Goal: Check status: Check status

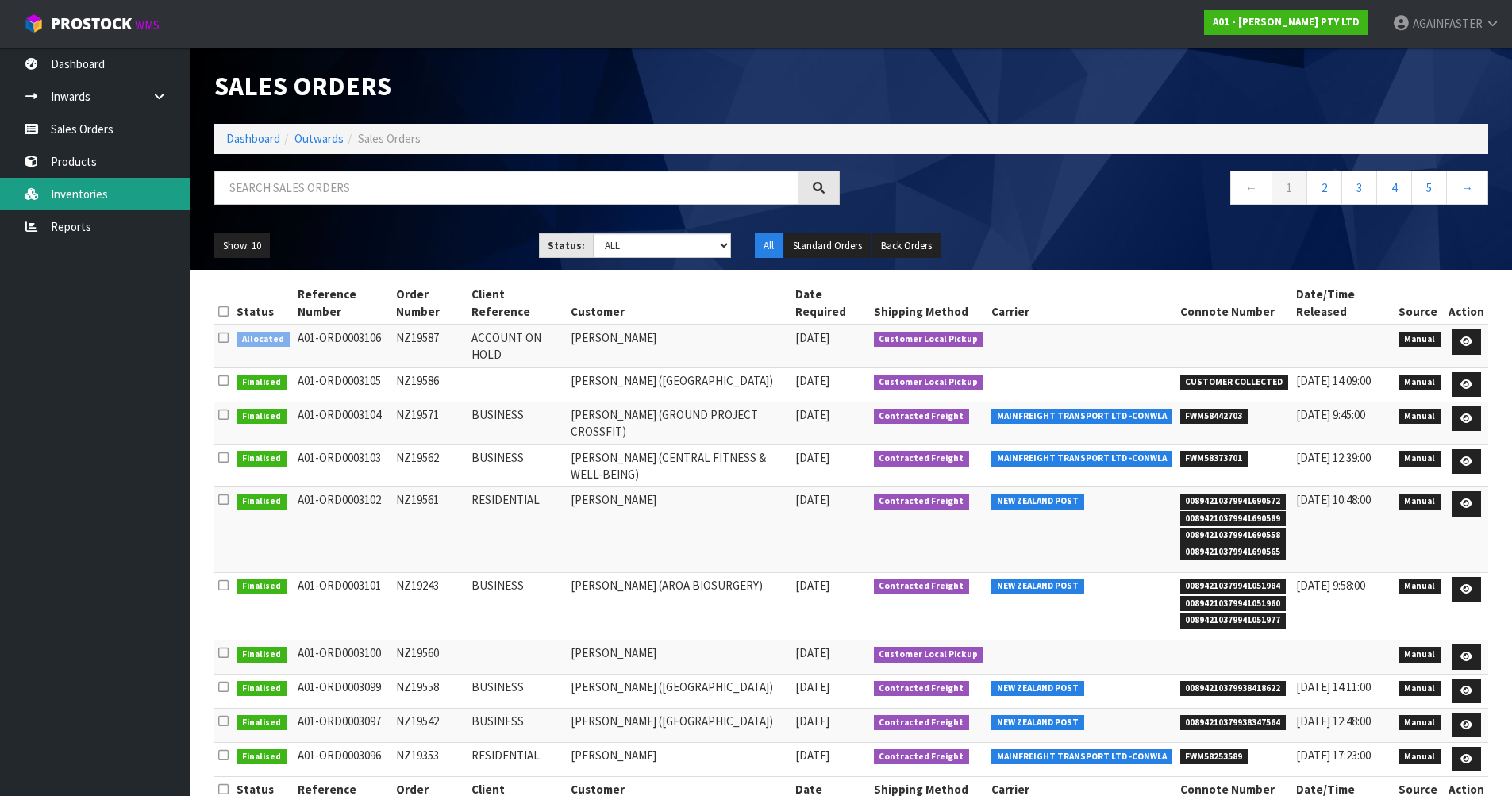
drag, startPoint x: 0, startPoint y: 0, endPoint x: 130, endPoint y: 188, distance: 228.6
click at [130, 188] on link "Inventories" at bounding box center [95, 194] width 191 height 33
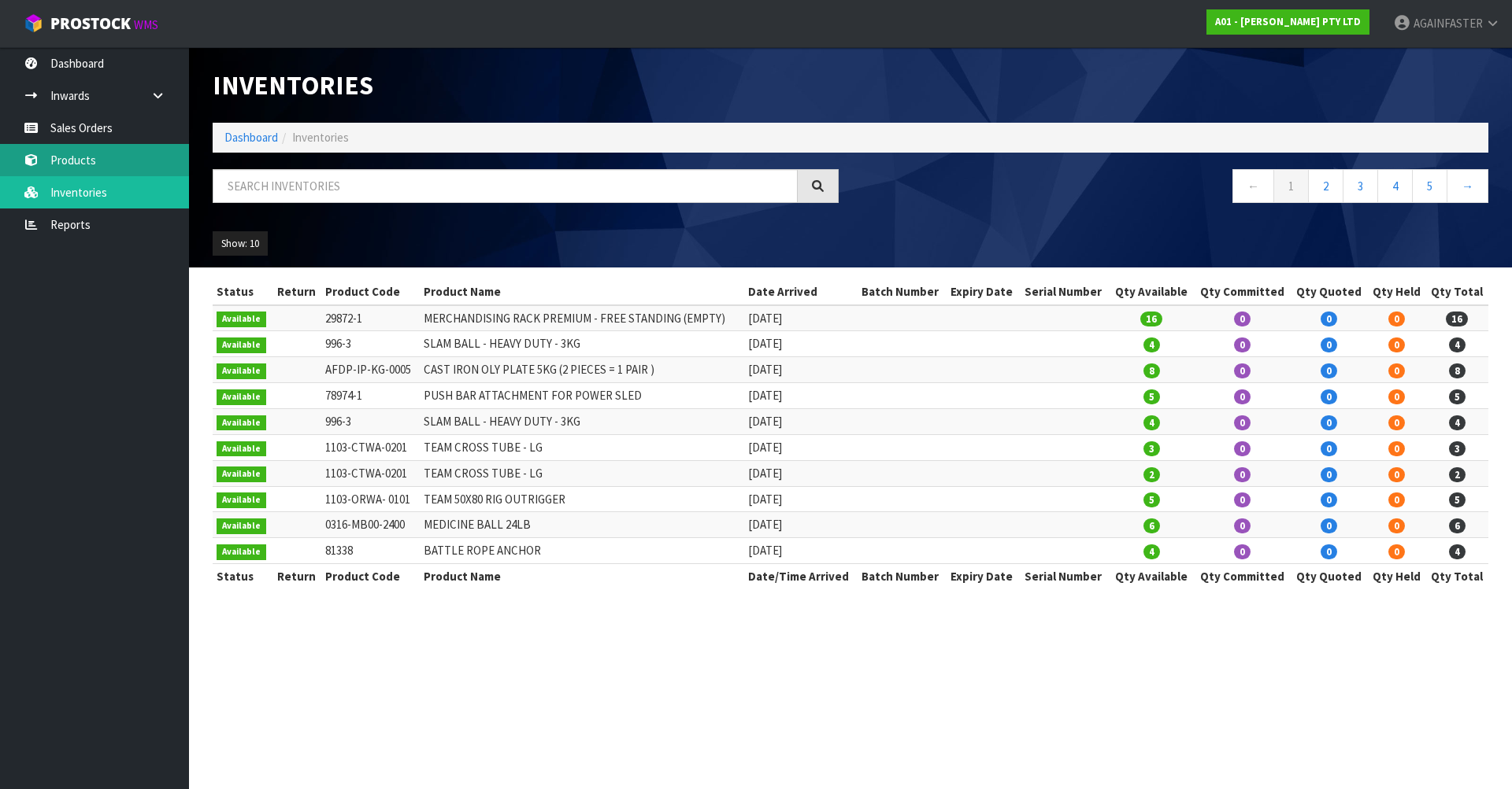
click at [118, 166] on link "Products" at bounding box center [94, 160] width 189 height 33
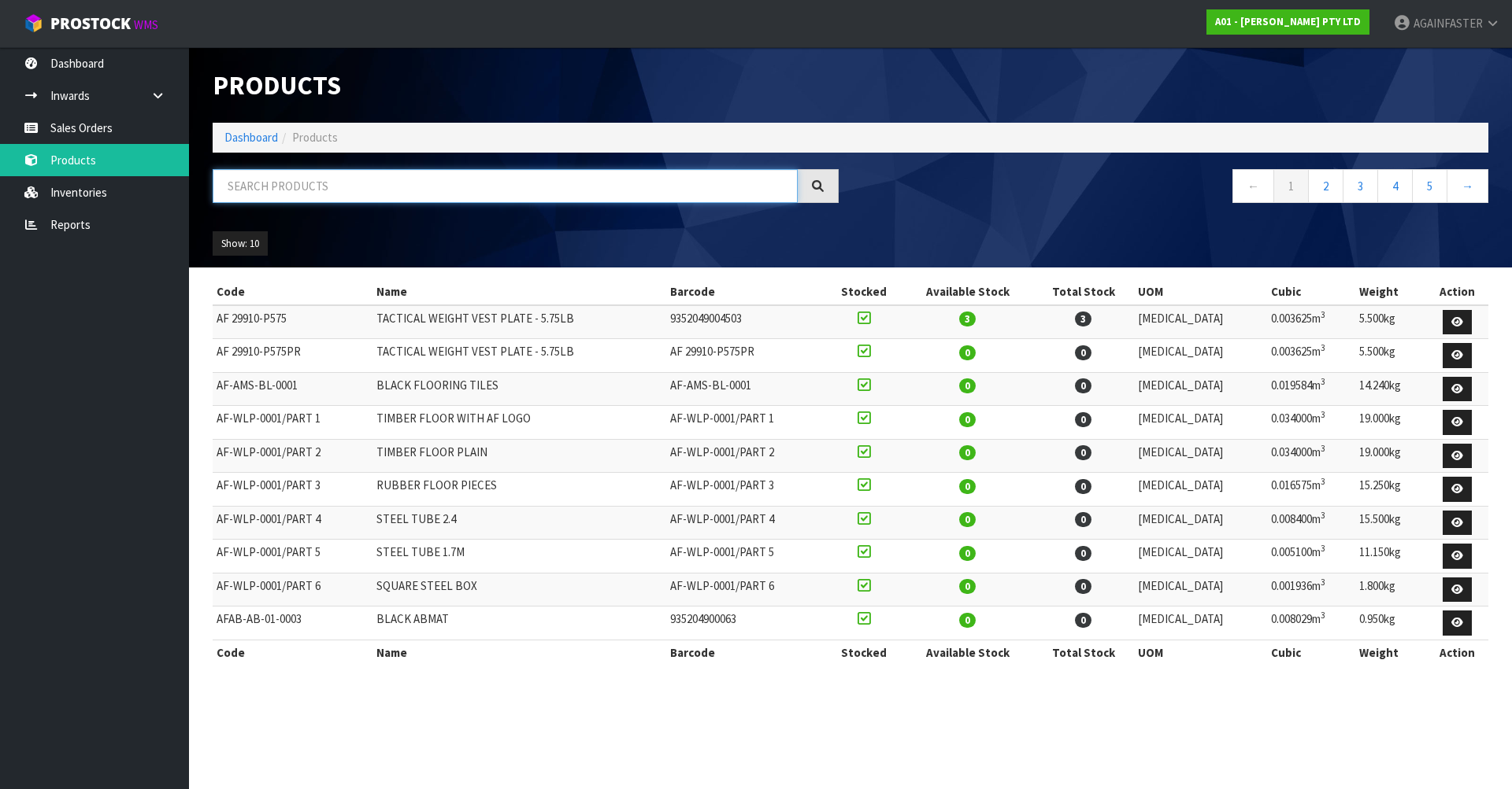
paste input "Team Kettlebell - 32kg"
click at [251, 179] on input "Team Kettlebell - 32kg" at bounding box center [505, 185] width 585 height 33
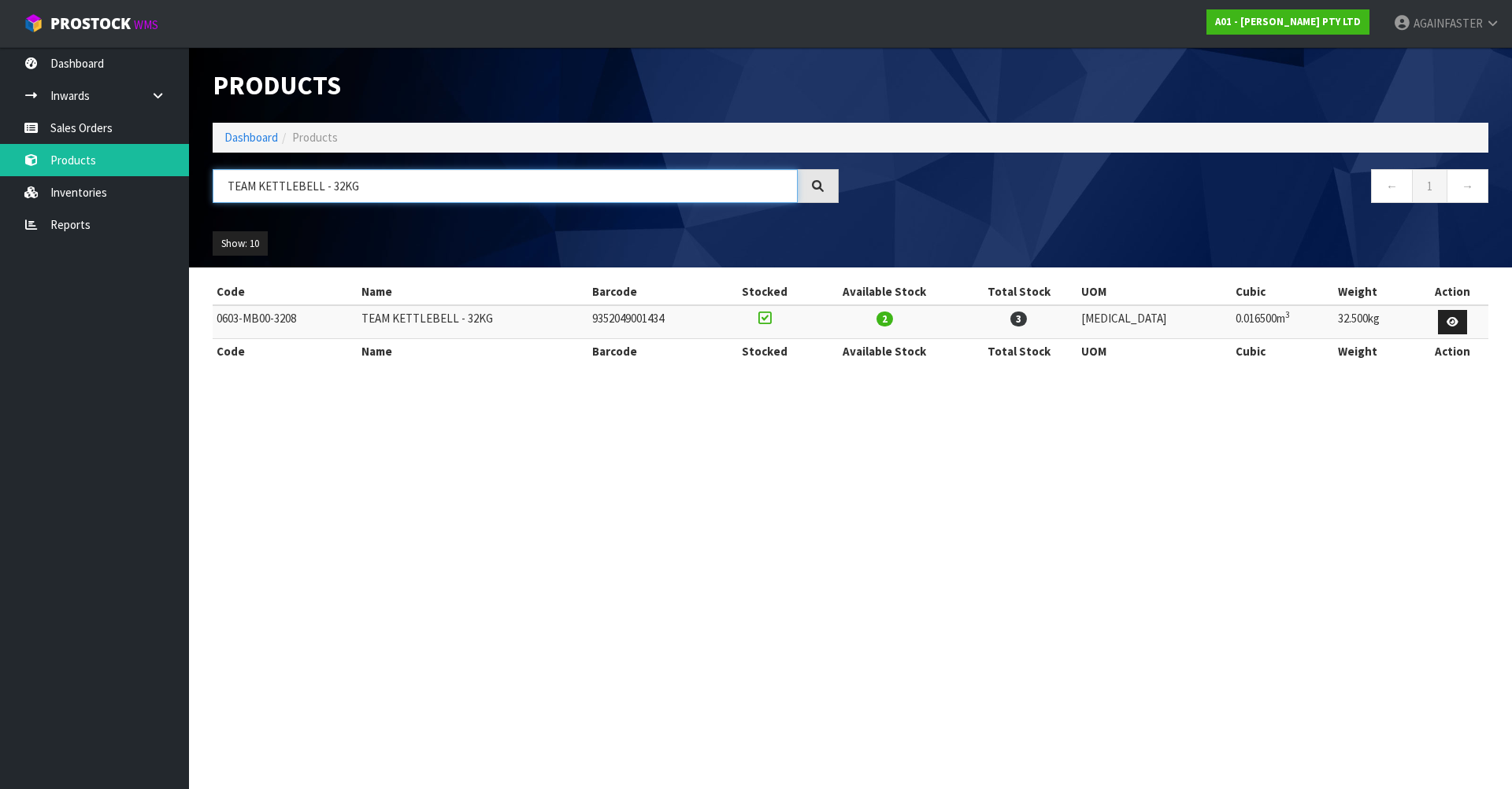
type input "TEAM KETTLEBELL - 32KG"
click at [100, 132] on link "Sales Orders" at bounding box center [94, 128] width 189 height 33
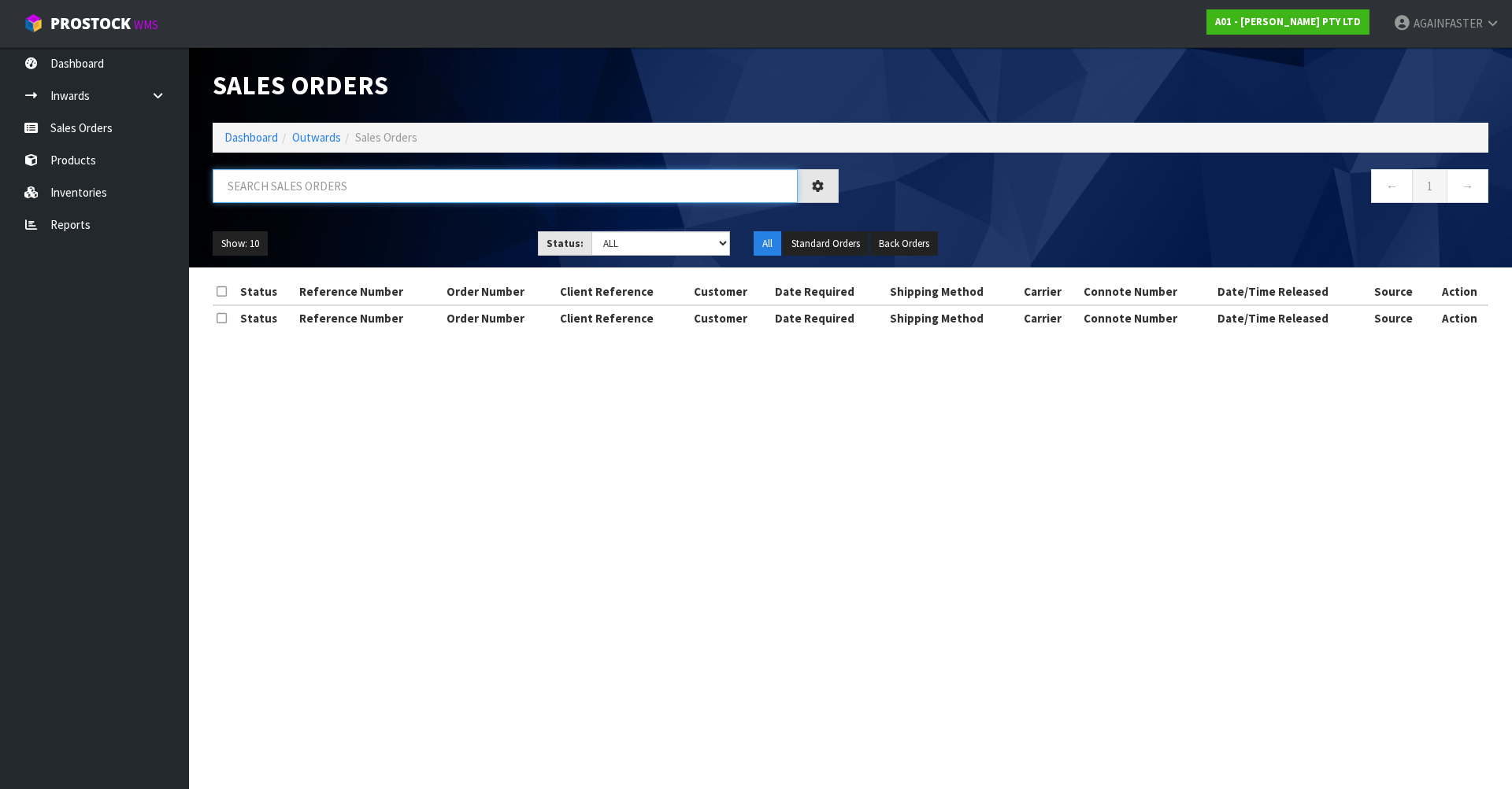
click at [281, 189] on input "text" at bounding box center [505, 185] width 585 height 33
paste input "NZ19587"
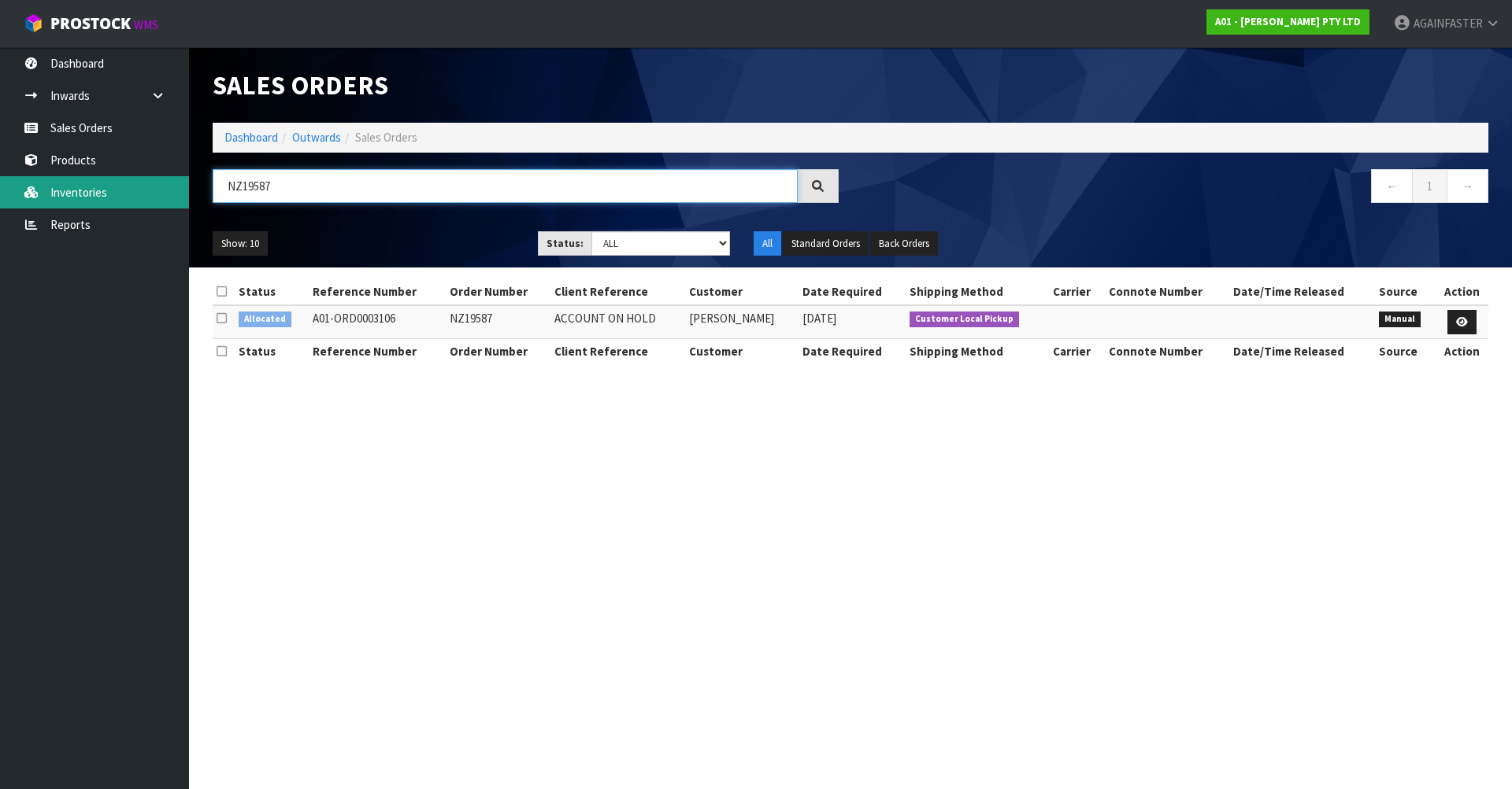
drag, startPoint x: 357, startPoint y: 195, endPoint x: 158, endPoint y: 178, distance: 199.7
click at [158, 178] on body "Toggle navigation ProStock WMS A01 - [PERSON_NAME] PTY LTD AGAINFASTER Logout D…" at bounding box center [756, 394] width 1512 height 789
paste input "94"
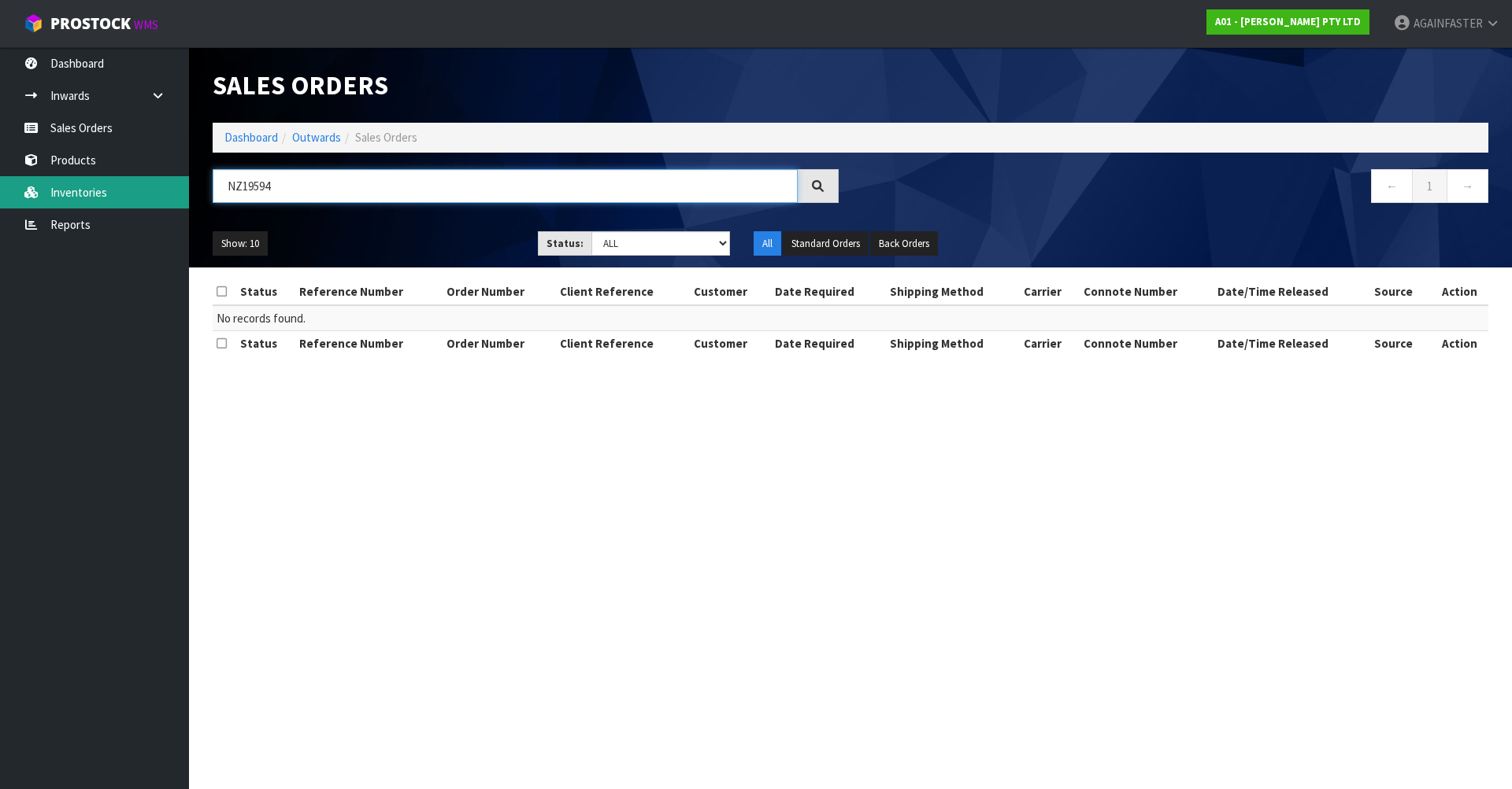
drag, startPoint x: 312, startPoint y: 185, endPoint x: 159, endPoint y: 180, distance: 153.1
click at [159, 180] on body "Toggle navigation ProStock WMS A01 - [PERSON_NAME] PTY LTD AGAINFASTER Logout D…" at bounding box center [756, 394] width 1512 height 789
paste input "GD-AB-3100"
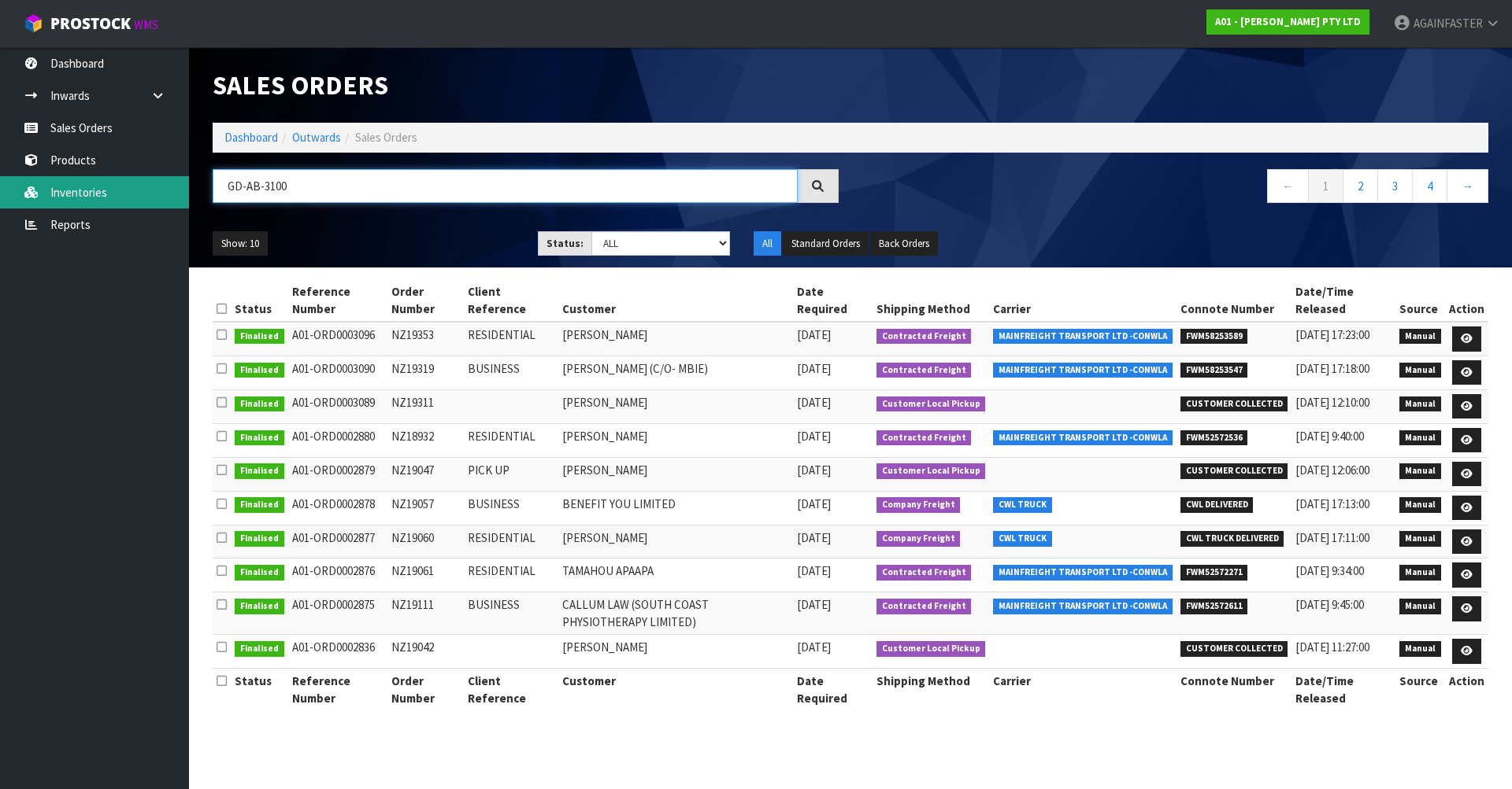
type input "GD-AB-3100"
click at [101, 185] on link "Inventories" at bounding box center [94, 193] width 189 height 33
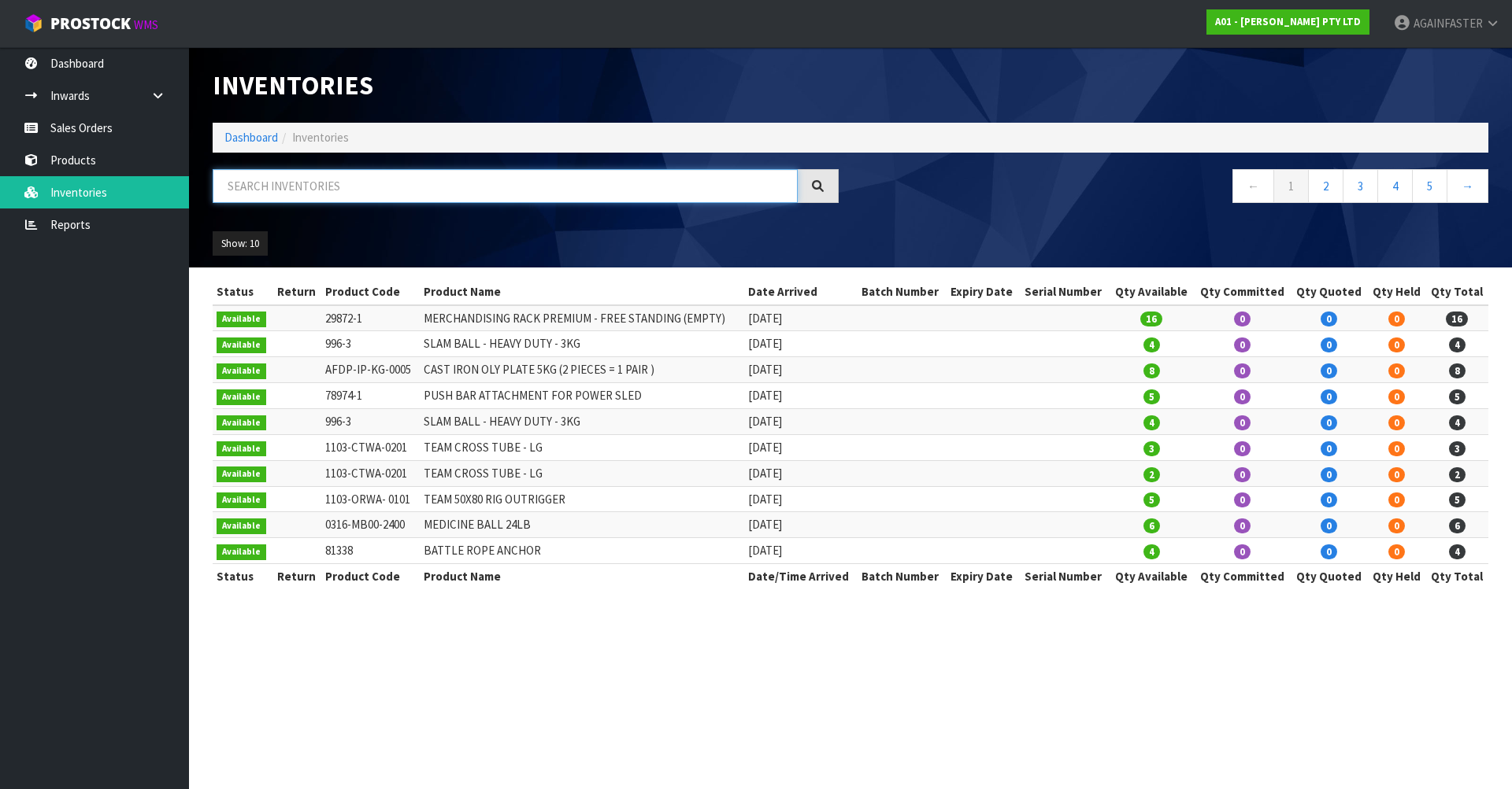
paste input "GD-AB-3100"
click at [255, 193] on input "GD-AB-3100" at bounding box center [505, 185] width 585 height 33
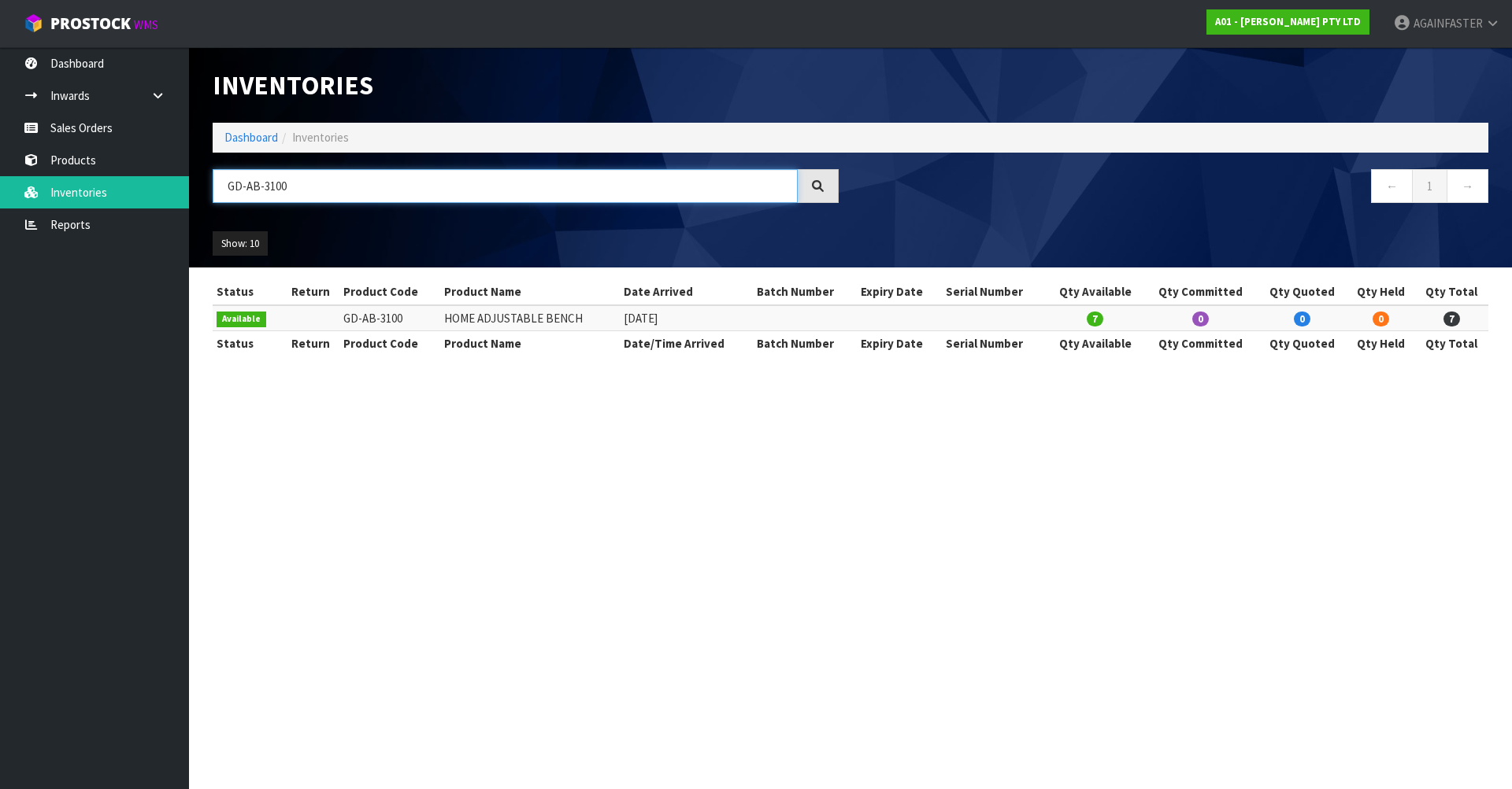
type input "GD-AB-3100"
